Goal: Task Accomplishment & Management: Use online tool/utility

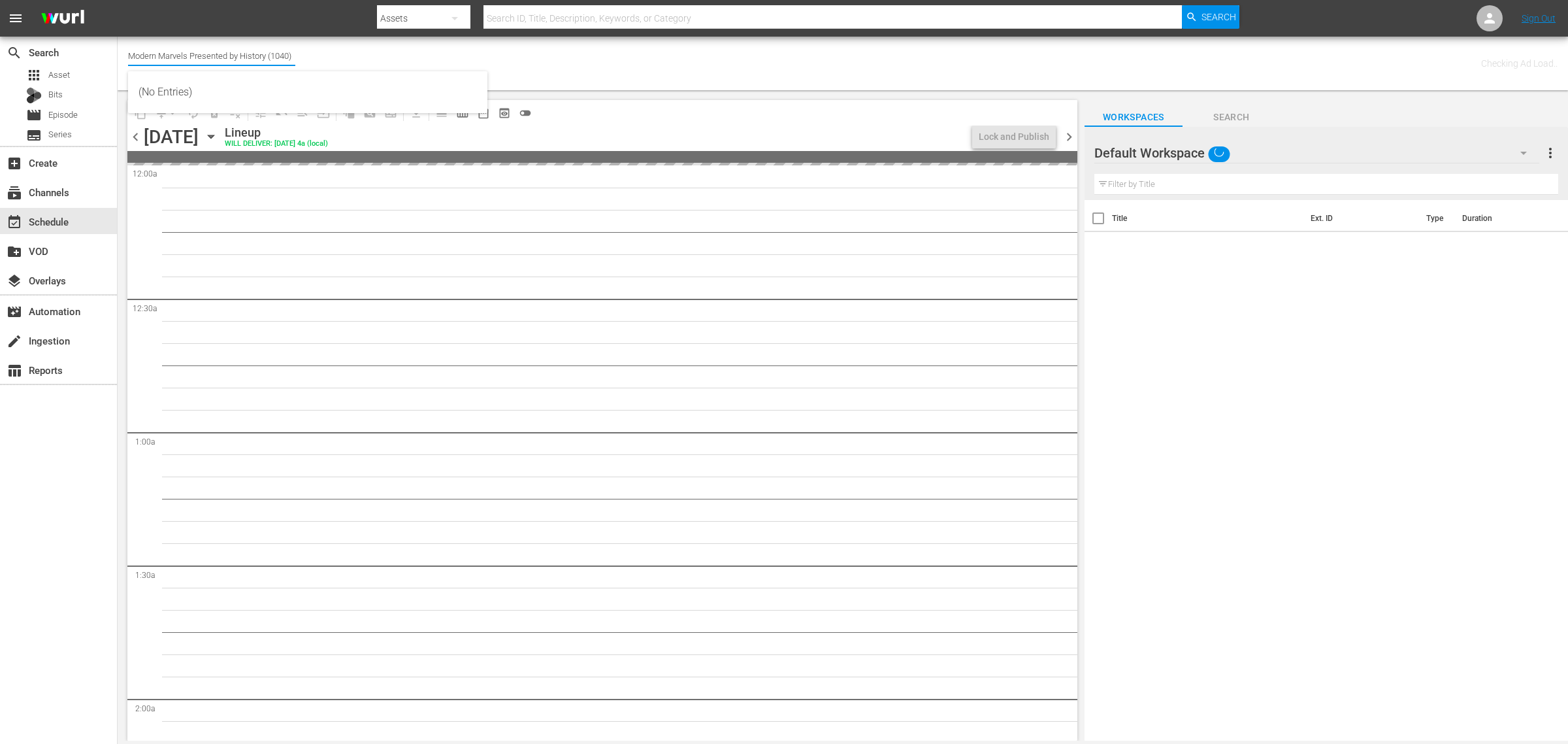
drag, startPoint x: 128, startPoint y: 51, endPoint x: 582, endPoint y: 67, distance: 454.3
click at [578, 69] on div "Channel Title Modern Marvels Presented by History (1040) Bulk Remove Gaps & Ove…" at bounding box center [517, 63] width 779 height 47
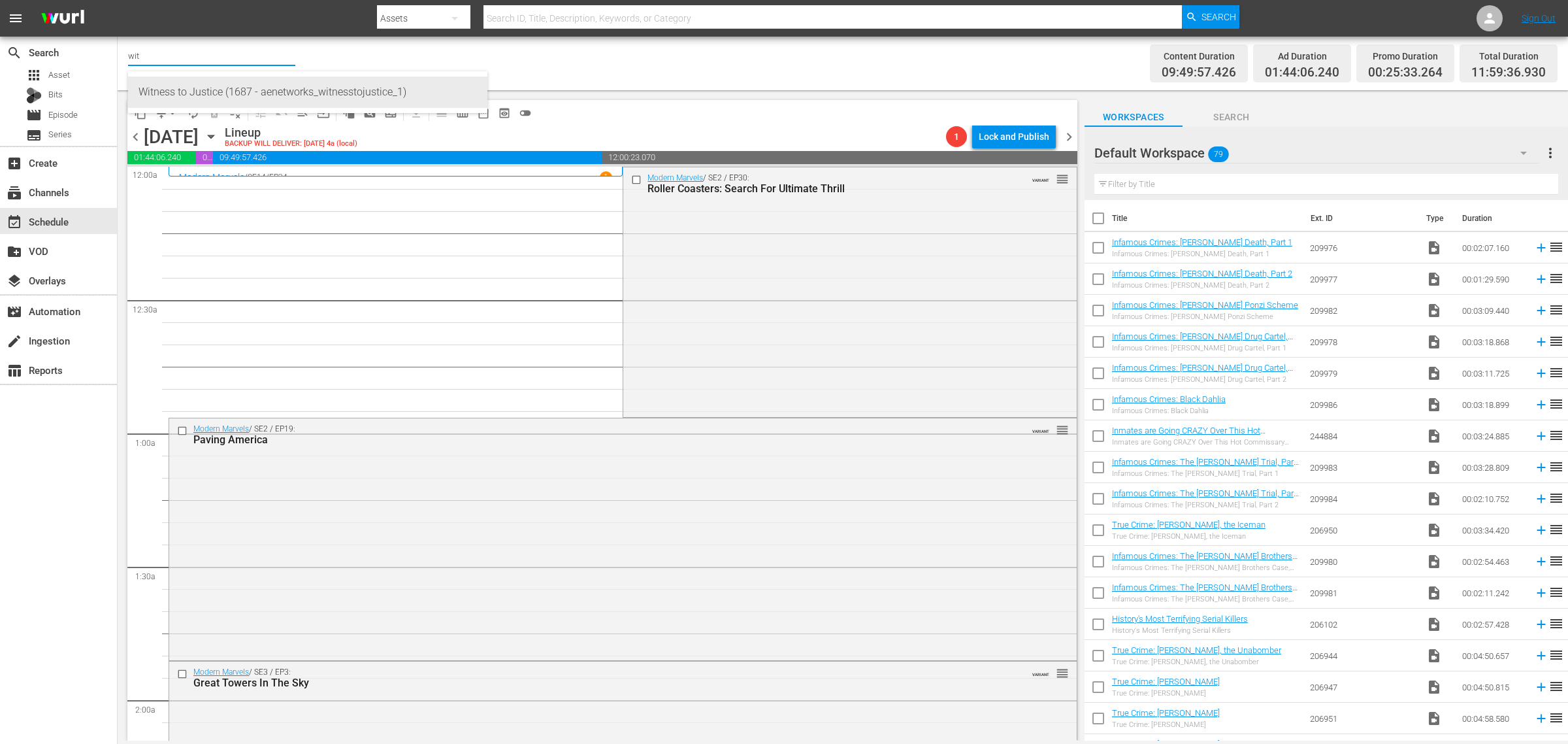
click at [221, 99] on div "Witness to Justice (1687 - aenetworks_witnesstojustice_1)" at bounding box center [308, 92] width 338 height 31
type input "Witness to Justice (1687 - aenetworks_witnesstojustice_1)"
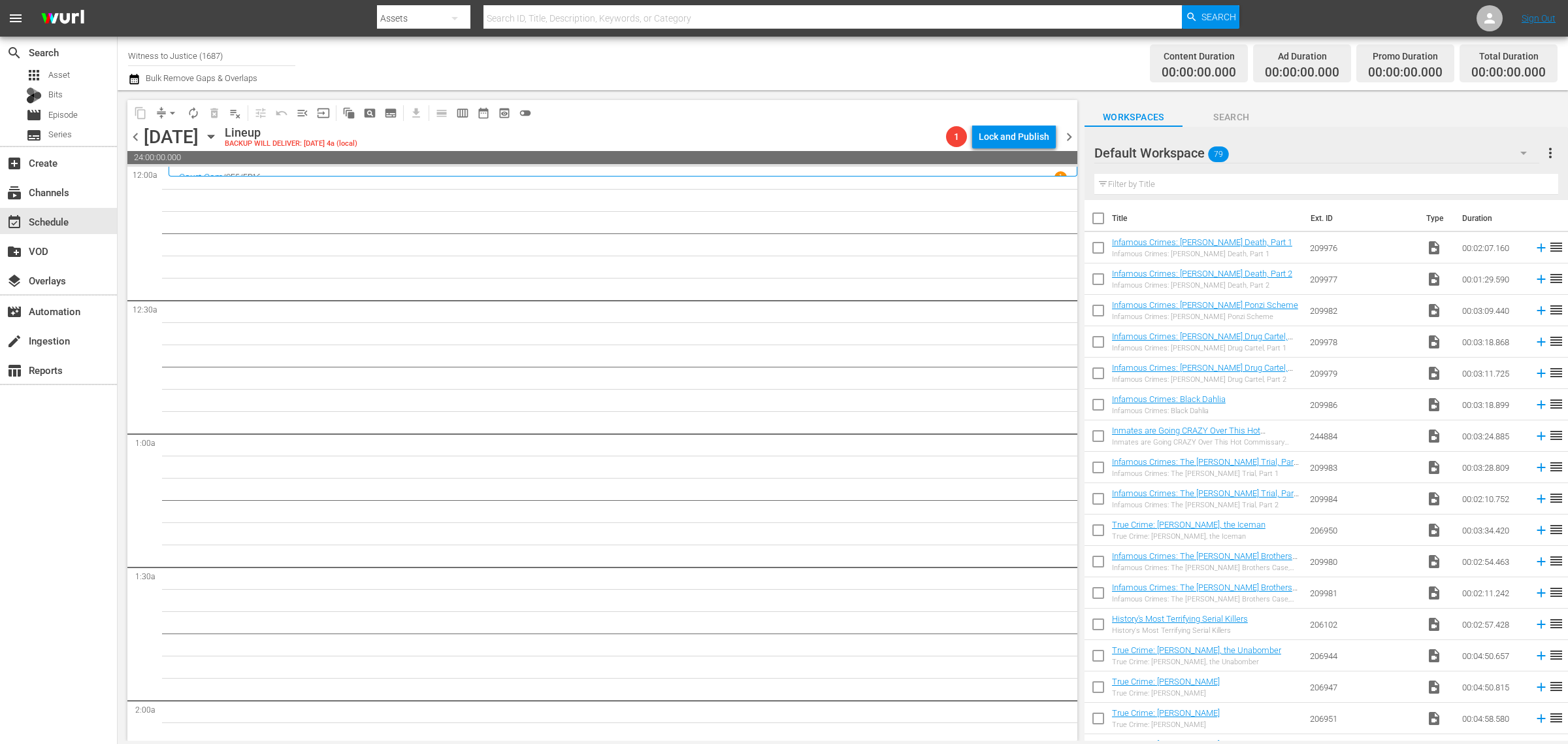
click at [218, 138] on icon "button" at bounding box center [211, 137] width 14 height 14
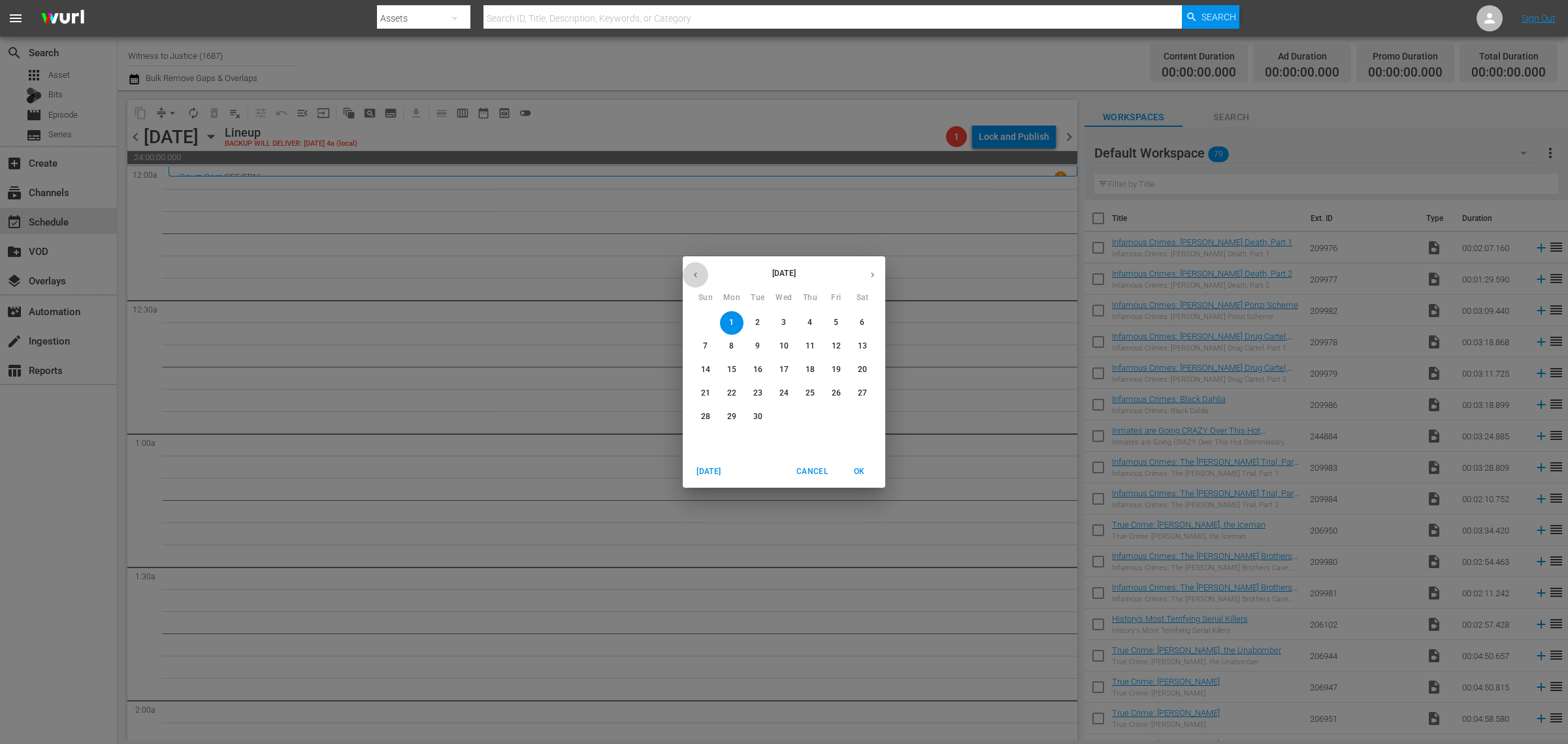
click at [691, 273] on icon "button" at bounding box center [696, 275] width 10 height 10
click at [758, 393] on p "19" at bounding box center [757, 393] width 9 height 11
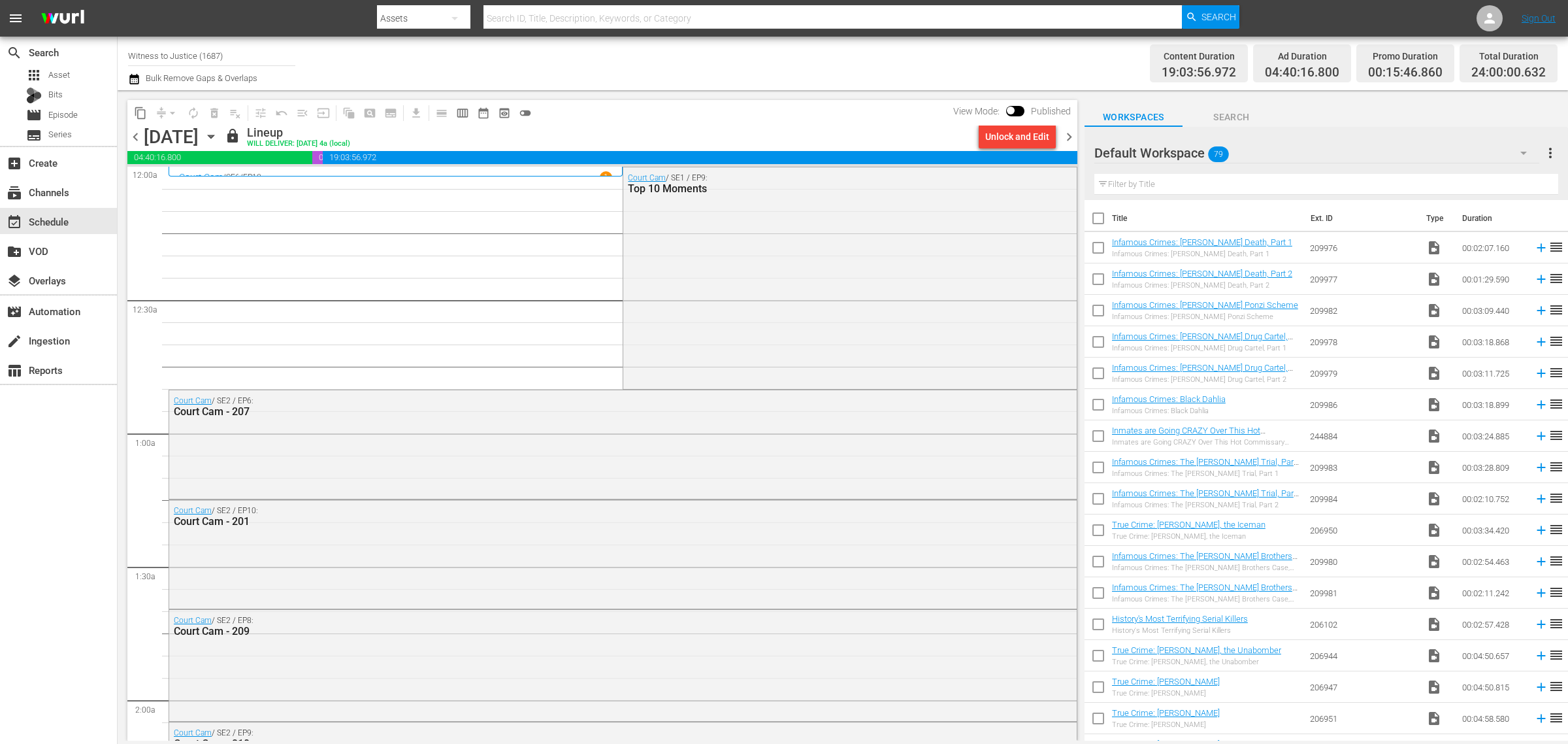
click at [1069, 136] on span "chevron_right" at bounding box center [1069, 137] width 17 height 17
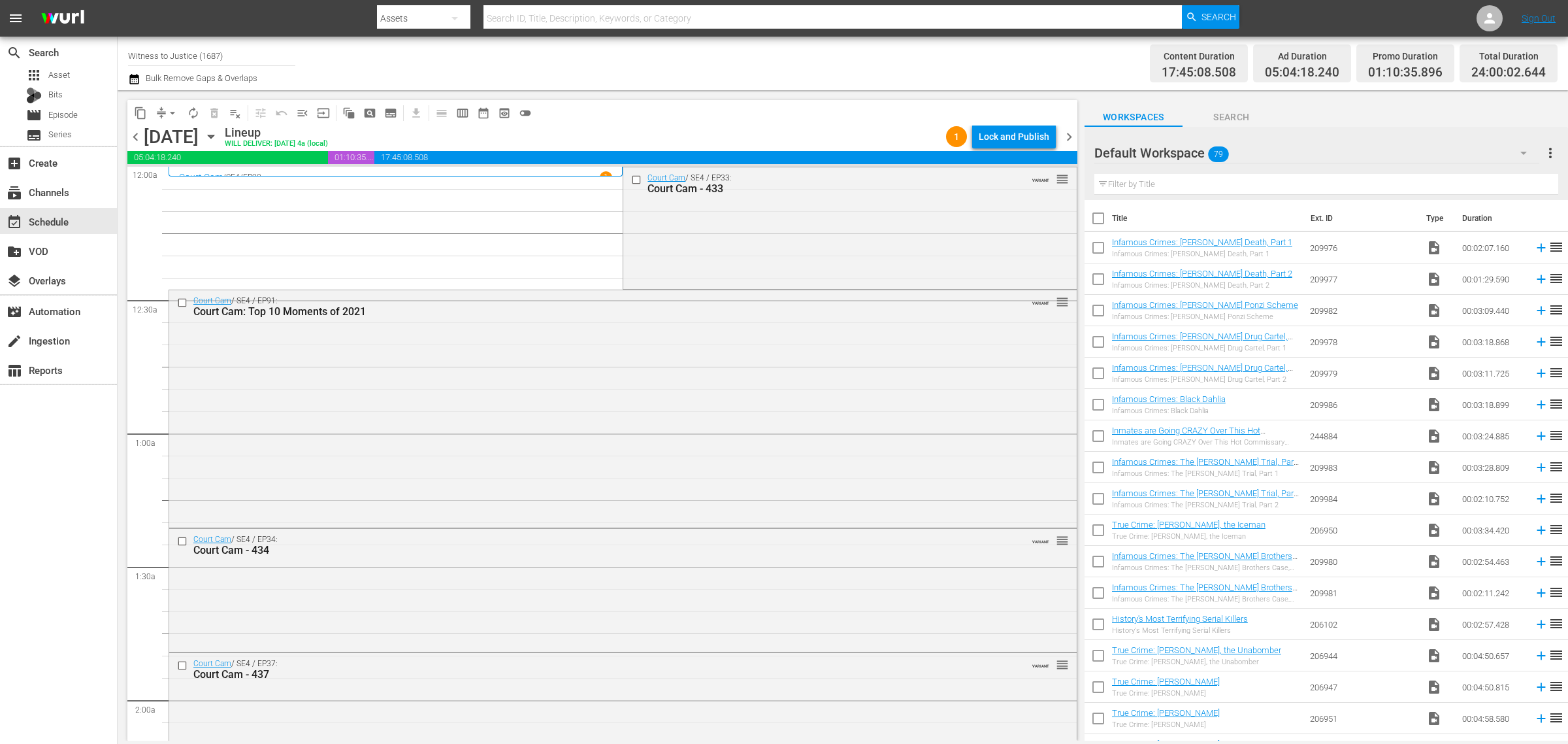
click at [1070, 135] on span "chevron_right" at bounding box center [1069, 137] width 17 height 17
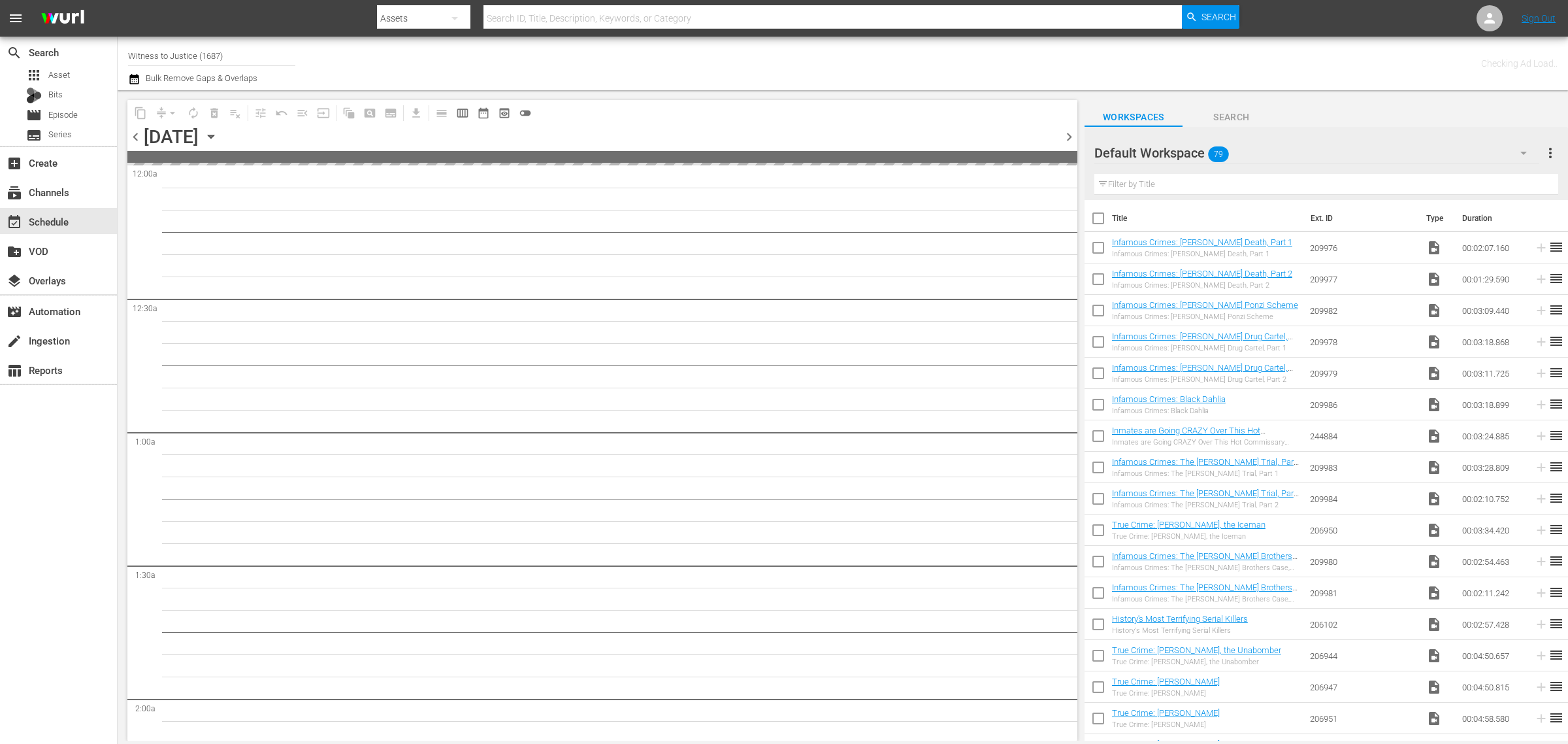
click at [818, 61] on div "Channel Title Witness to Justice (1687) Bulk Remove Gaps & Overlaps" at bounding box center [517, 63] width 779 height 47
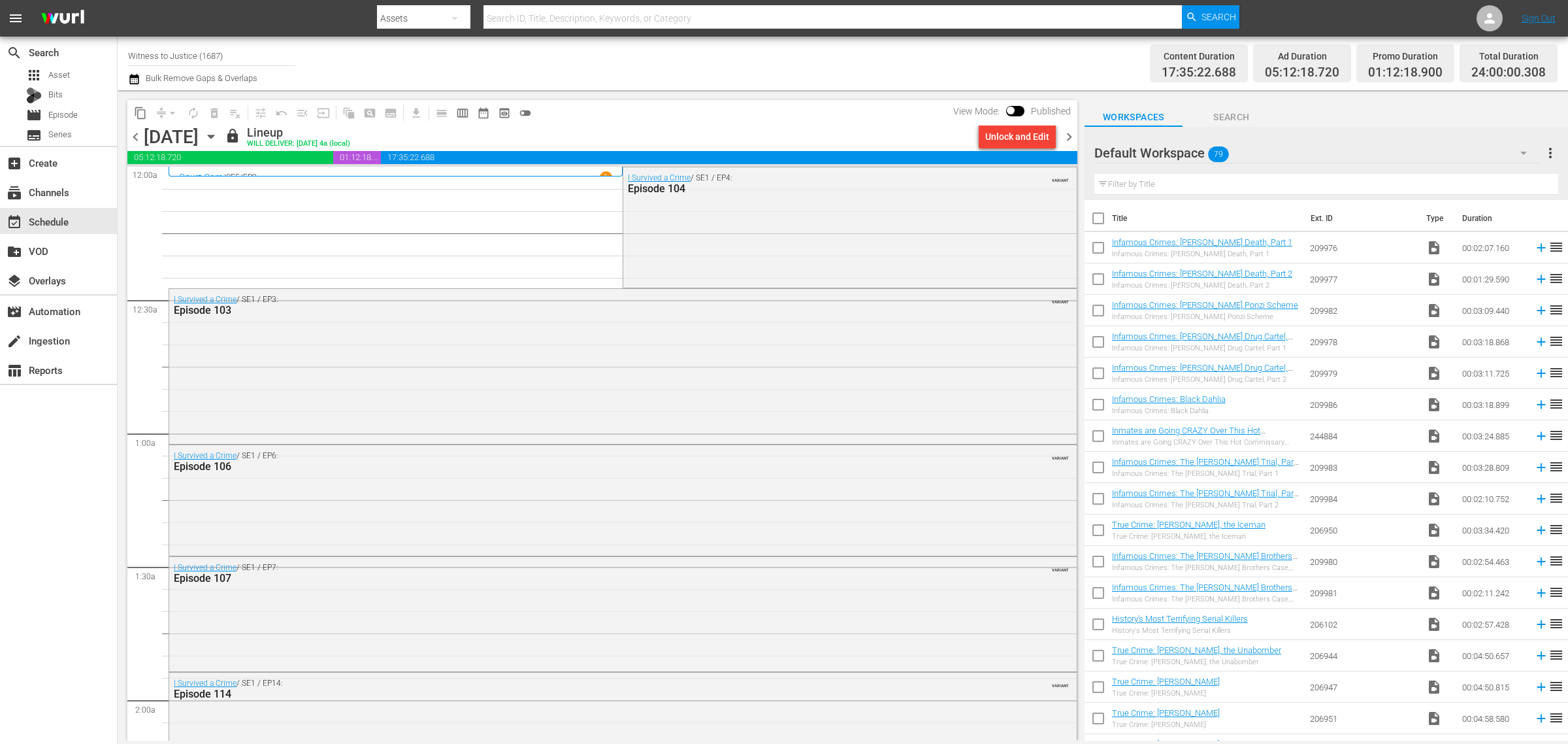
click at [133, 136] on span "chevron_left" at bounding box center [135, 137] width 17 height 17
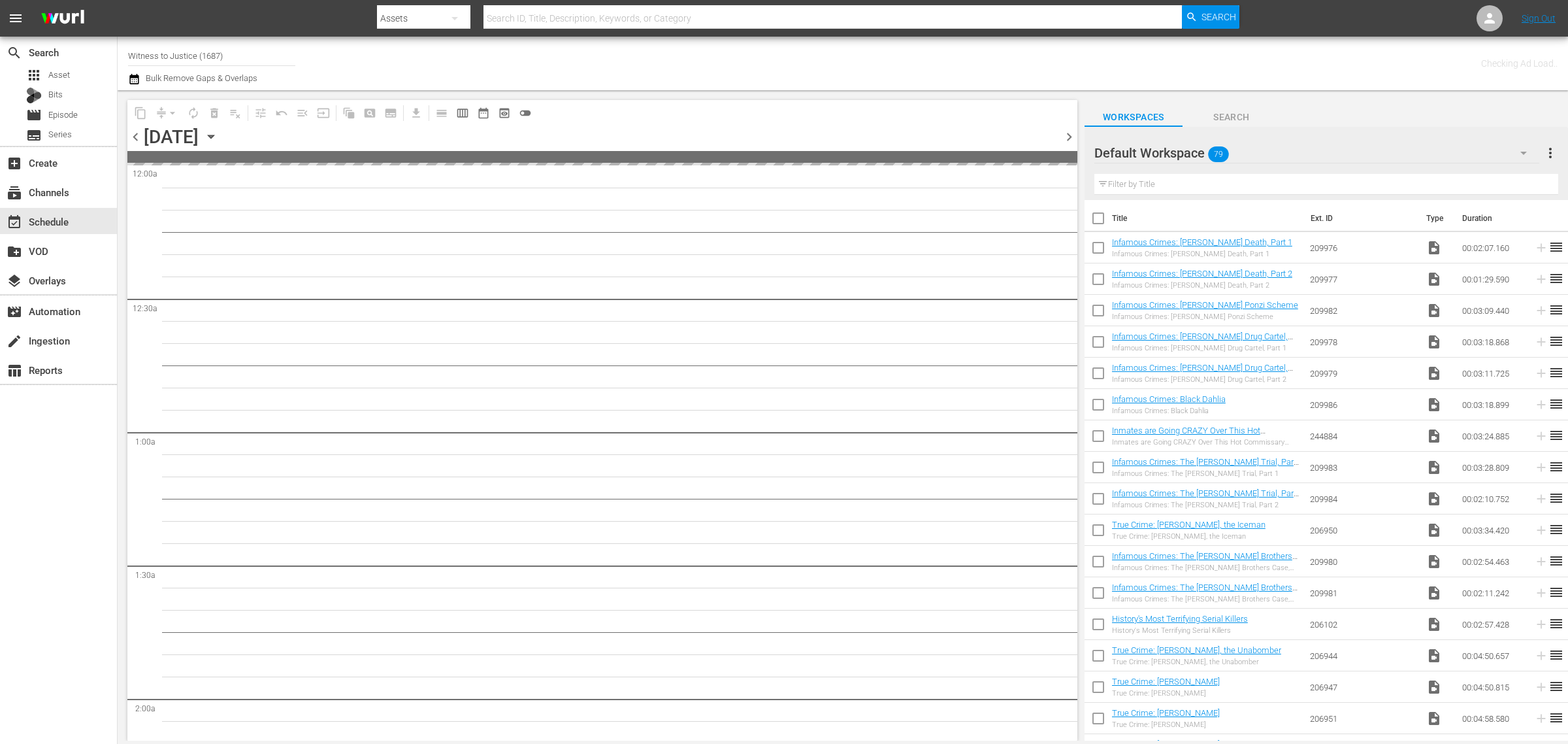
click at [837, 76] on div "Channel Title Witness to Justice (1687) Bulk Remove Gaps & Overlaps" at bounding box center [517, 63] width 779 height 47
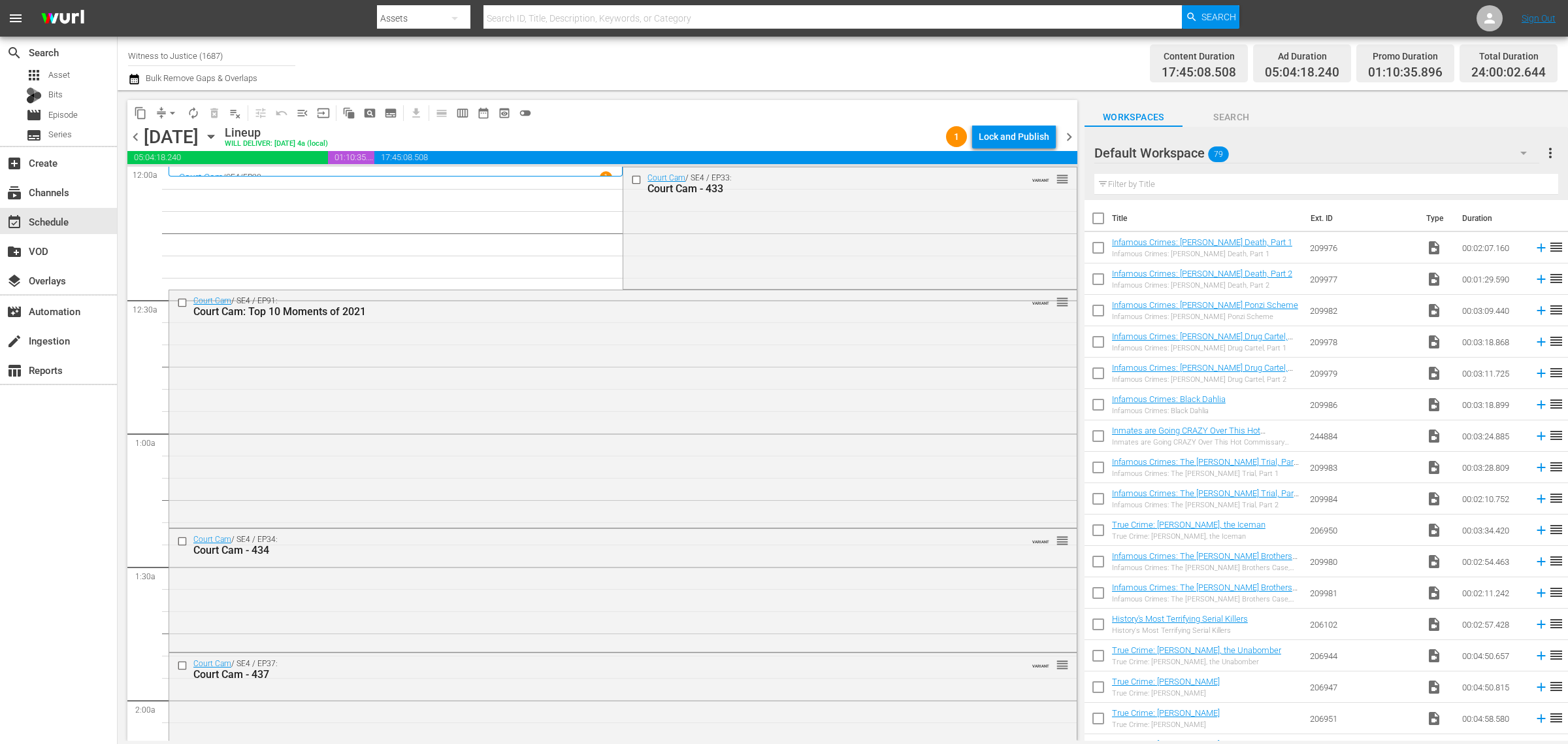
click at [218, 133] on icon "button" at bounding box center [211, 137] width 14 height 14
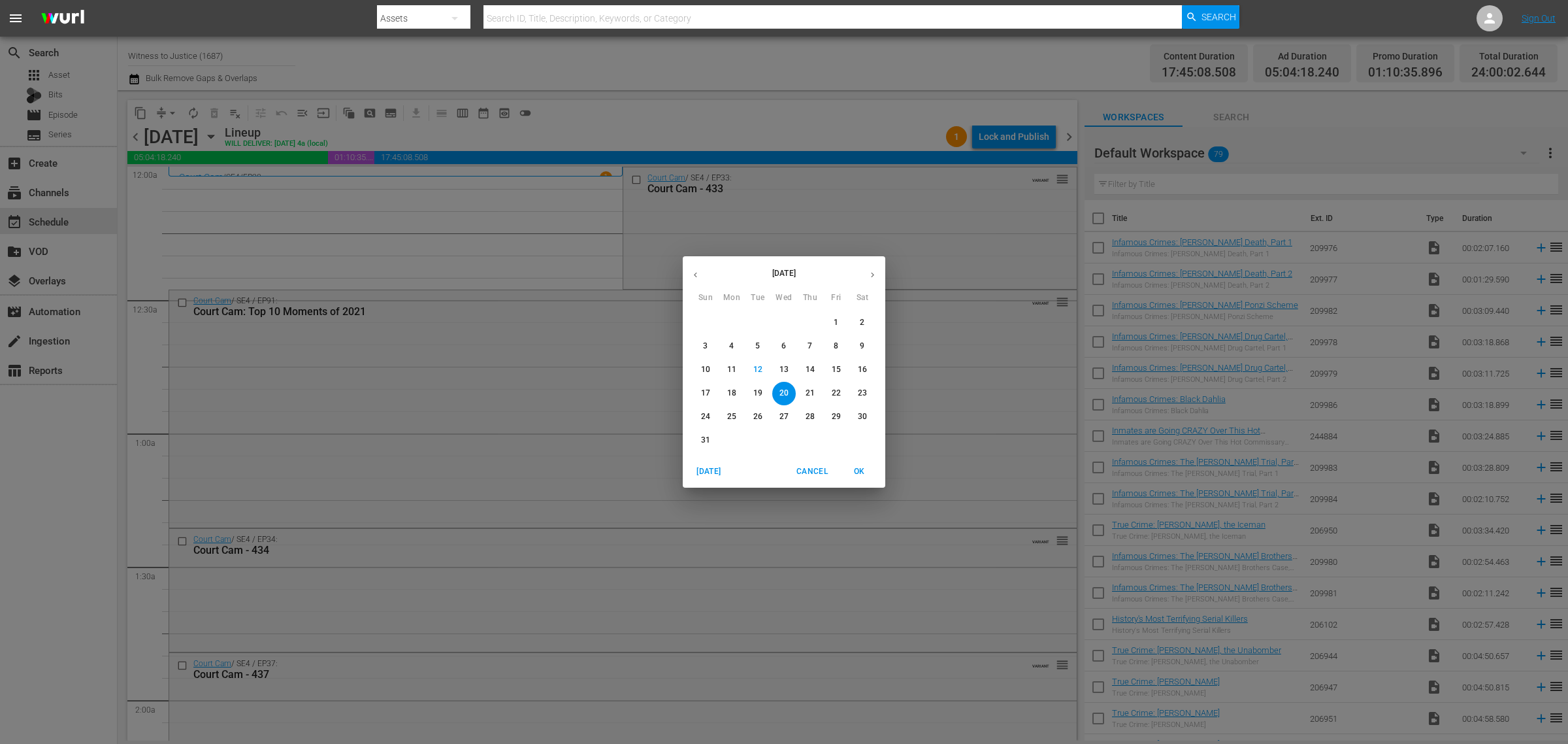
click at [806, 424] on button "28" at bounding box center [810, 416] width 24 height 24
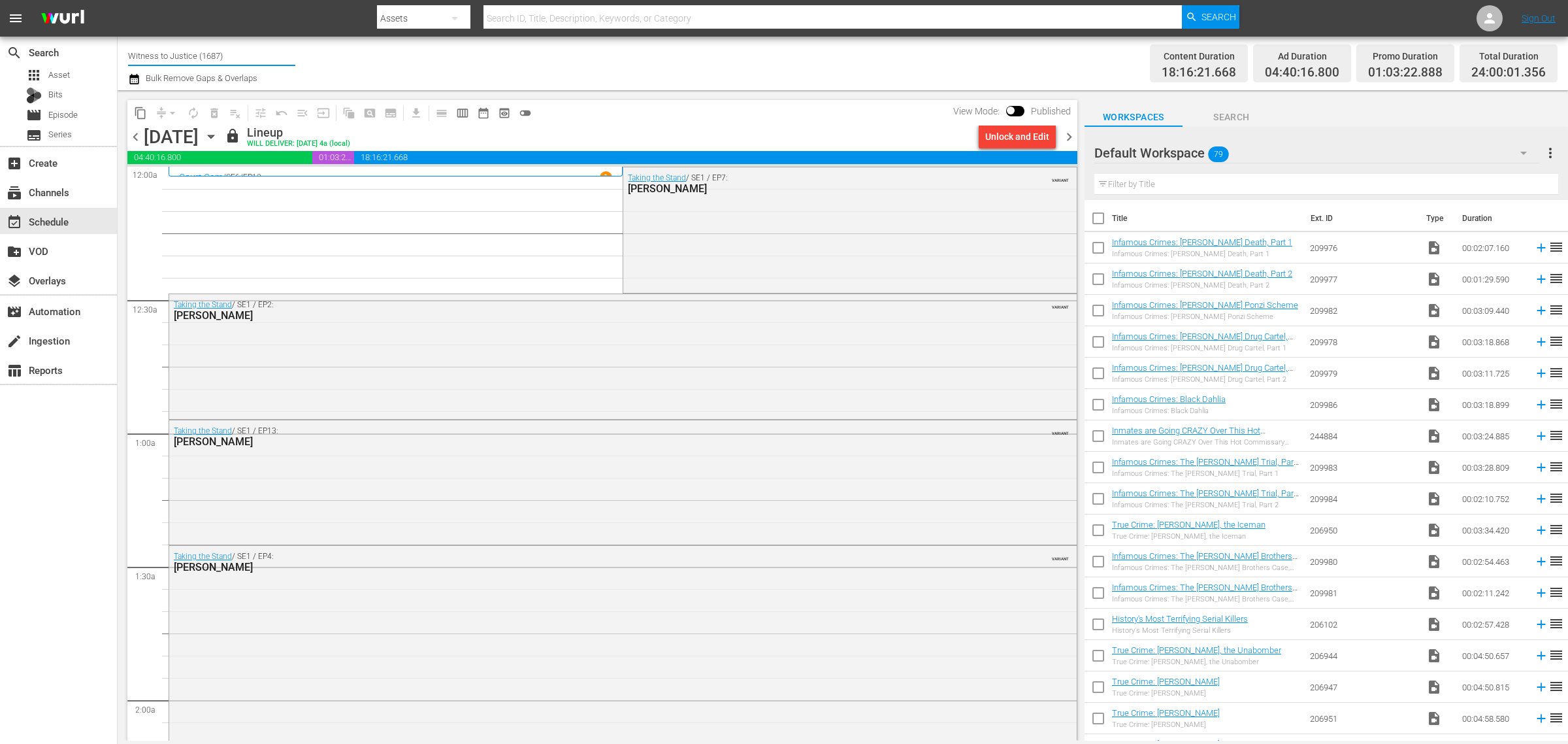
drag, startPoint x: 252, startPoint y: 53, endPoint x: -178, endPoint y: 21, distance: 431.2
click at [0, 21] on html "menu Search By Assets Search ID, Title, Description, Keywords, or Category Sear…" at bounding box center [784, 372] width 1568 height 744
click at [256, 85] on div "Storage Wars (1967 - ae_networks_storagewarsbyae_1)" at bounding box center [308, 92] width 338 height 31
type input "Storage Wars (1967 - ae_networks_storagewarsbyae_1)"
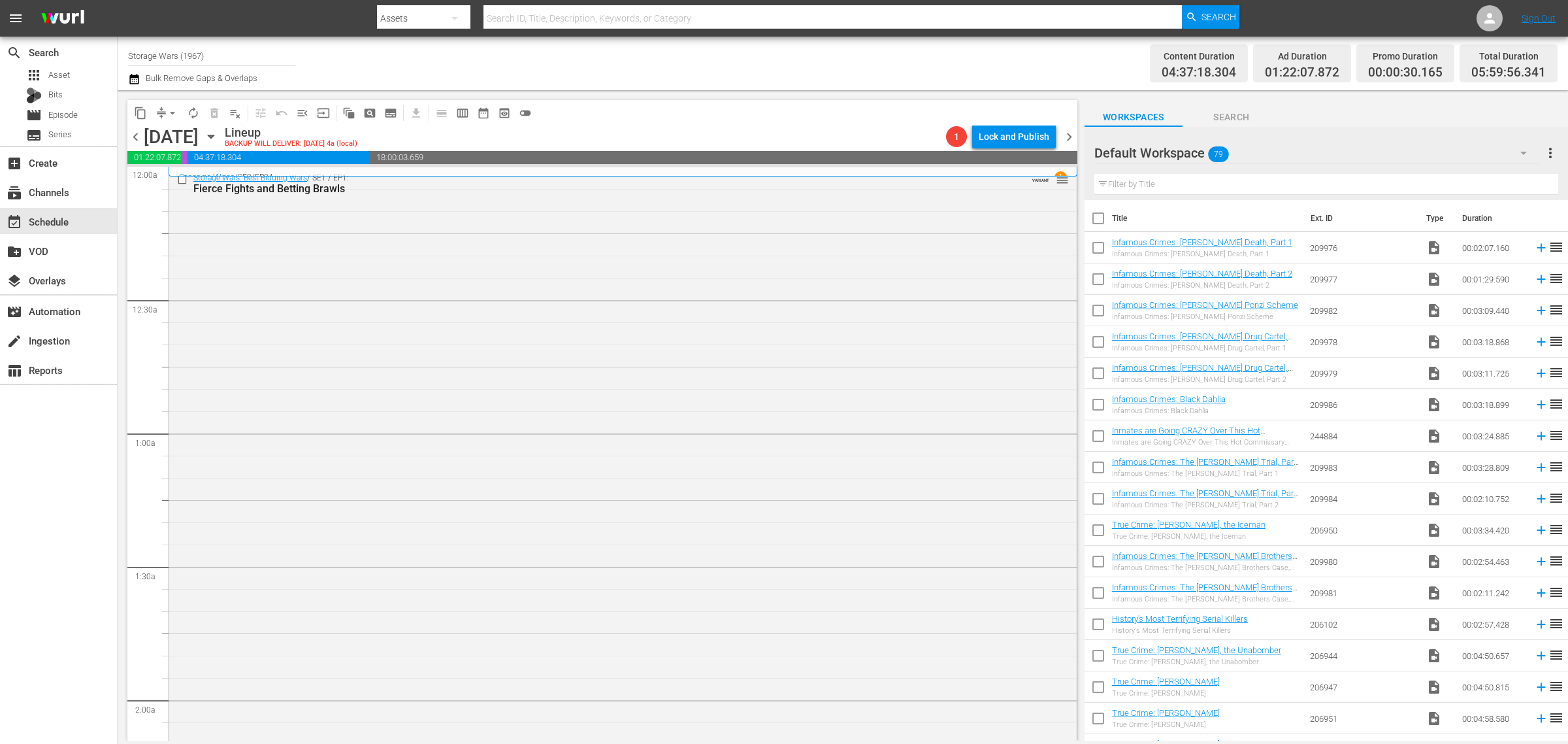
click at [701, 72] on div "Channel Title Storage Wars (1967) Bulk Remove Gaps & Overlaps" at bounding box center [517, 63] width 779 height 47
